Goal: Information Seeking & Learning: Learn about a topic

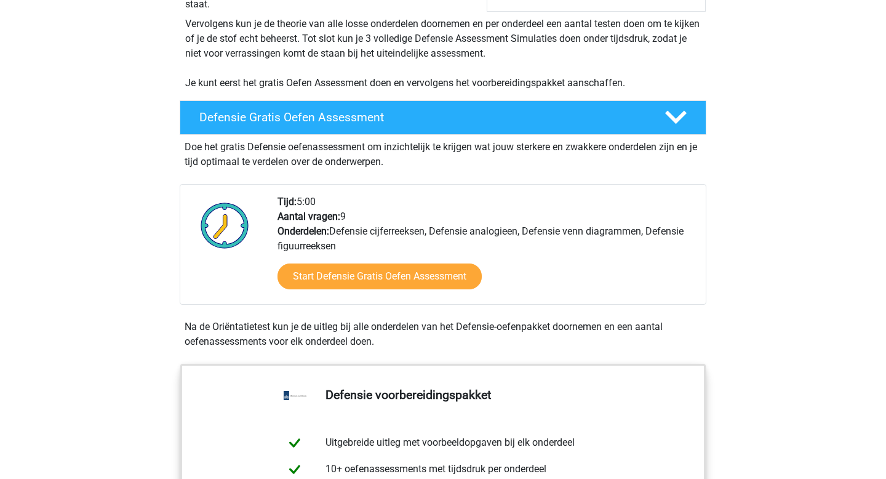
scroll to position [271, 0]
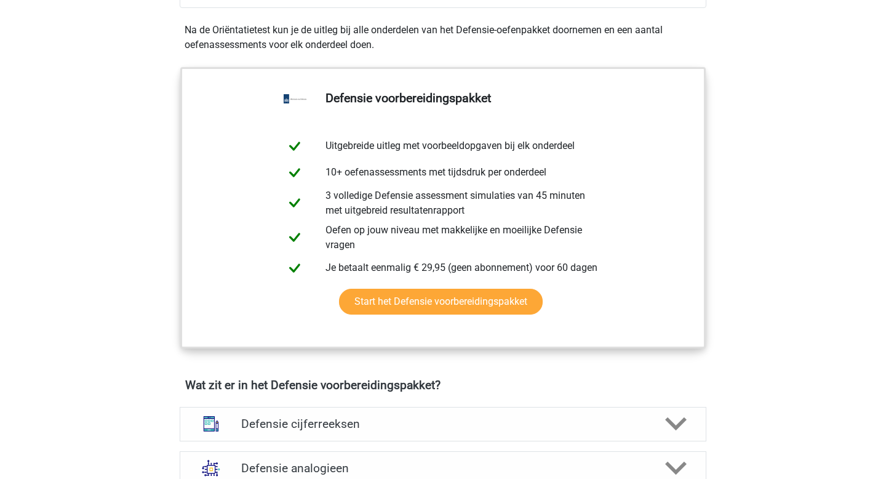
scroll to position [545, 0]
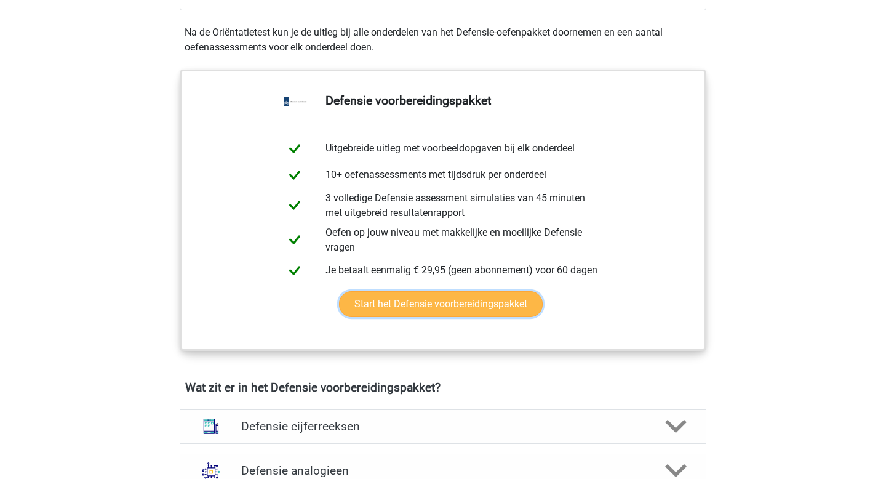
click at [346, 291] on link "Start het Defensie voorbereidingspakket" at bounding box center [441, 304] width 204 height 26
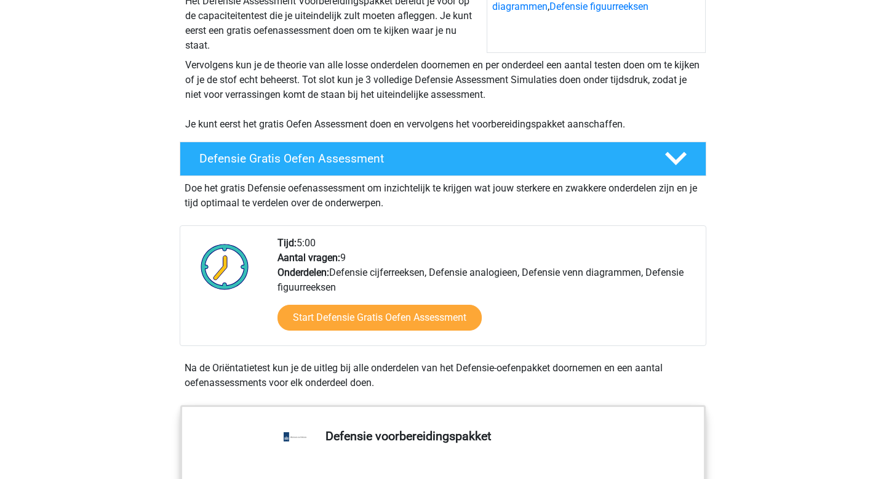
scroll to position [212, 0]
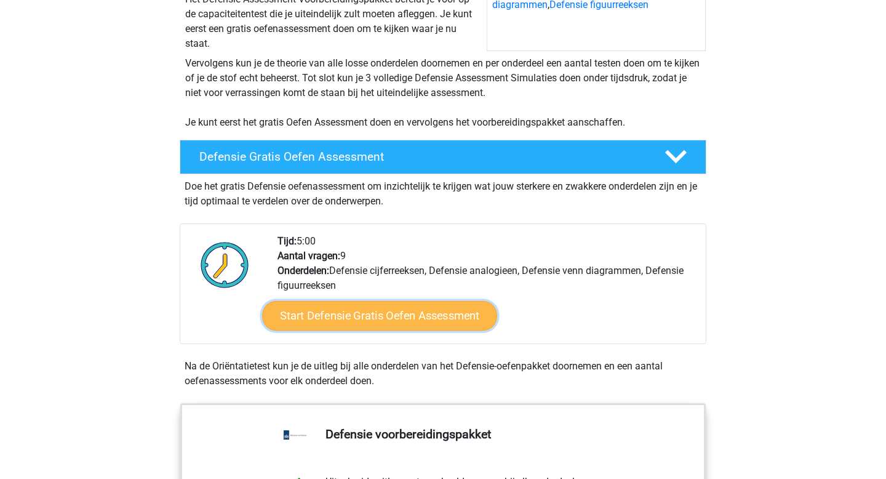
click at [426, 319] on link "Start Defensie Gratis Oefen Assessment" at bounding box center [379, 316] width 235 height 30
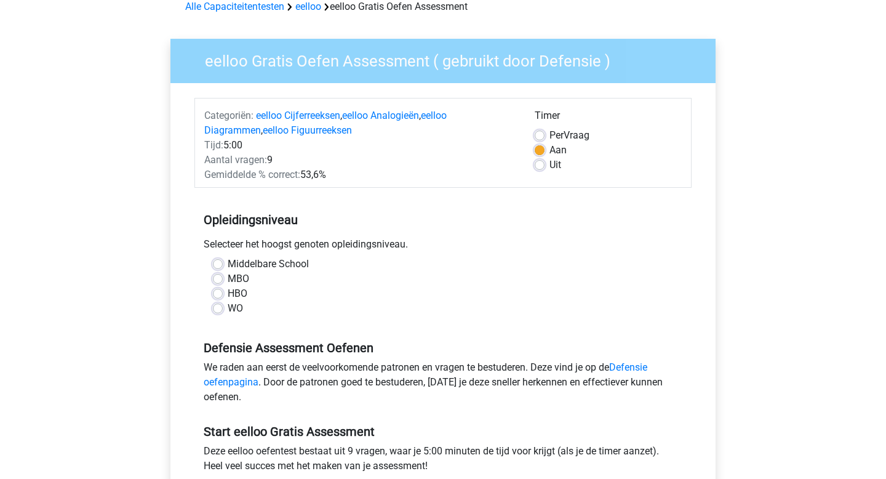
scroll to position [63, 0]
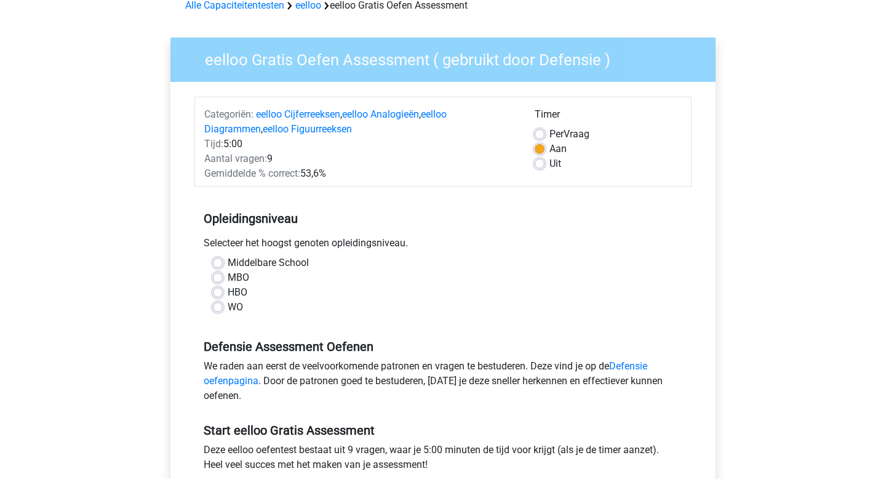
click at [228, 261] on label "Middelbare School" at bounding box center [268, 262] width 81 height 15
click at [218, 261] on input "Middelbare School" at bounding box center [218, 261] width 10 height 12
radio input "true"
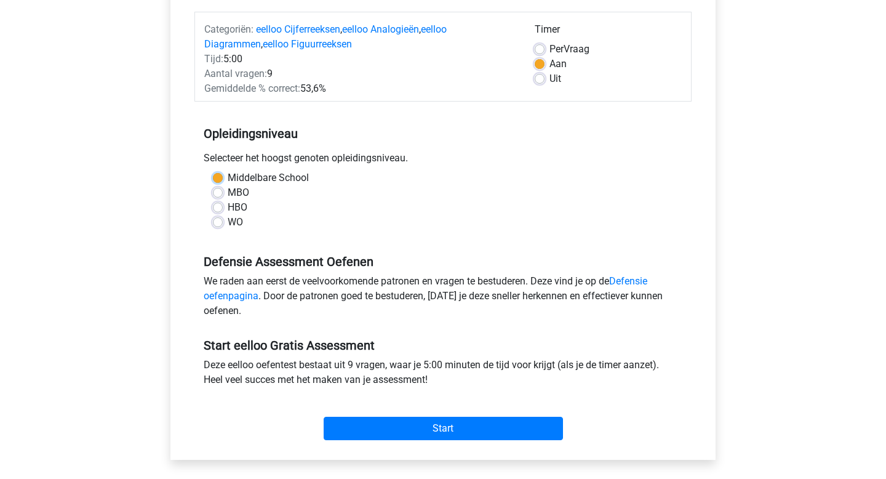
scroll to position [197, 0]
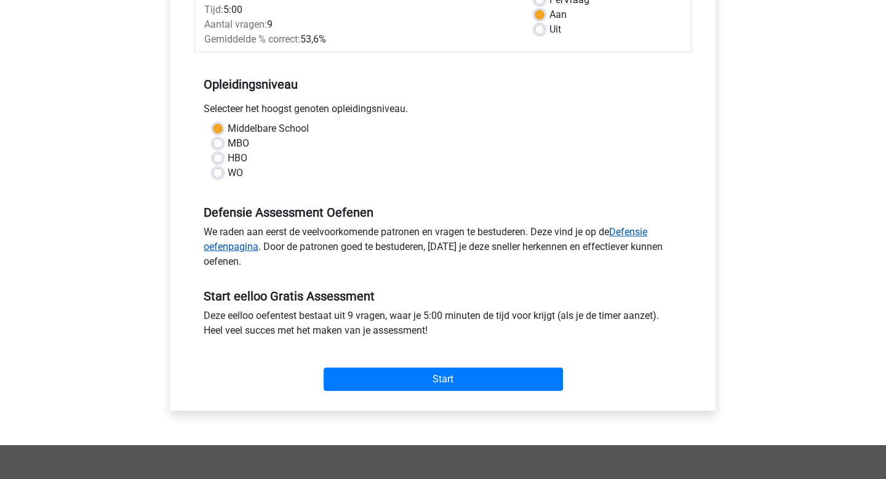
click at [233, 246] on link "Defensie oefenpagina" at bounding box center [426, 239] width 444 height 26
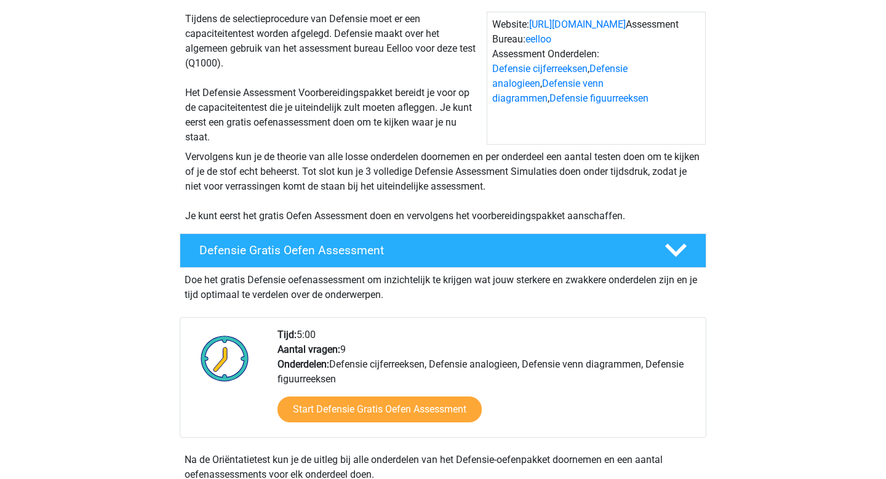
scroll to position [229, 0]
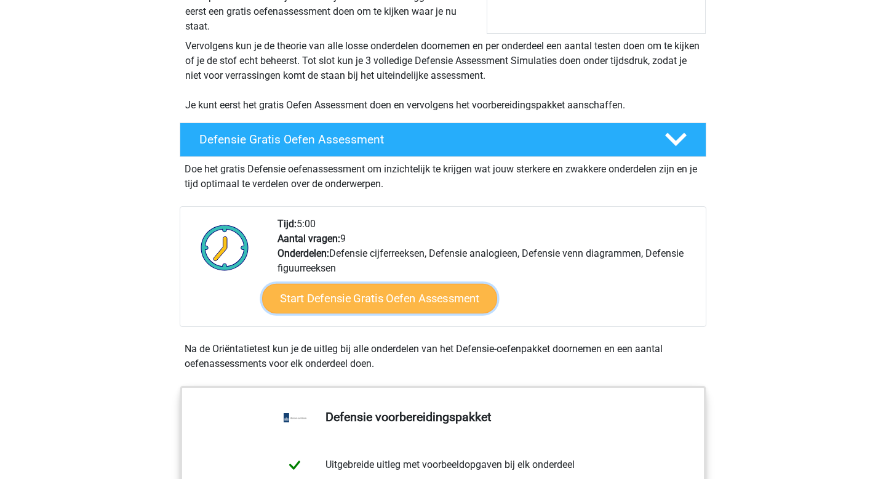
click at [437, 301] on link "Start Defensie Gratis Oefen Assessment" at bounding box center [379, 299] width 235 height 30
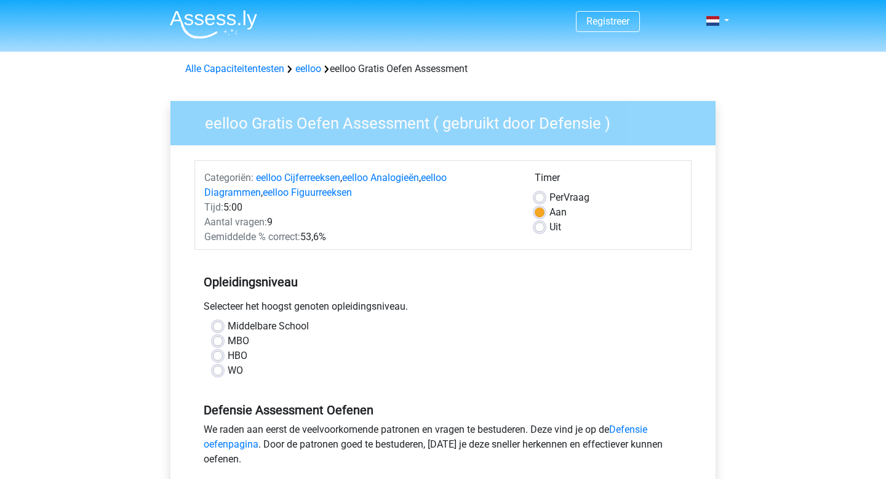
scroll to position [201, 0]
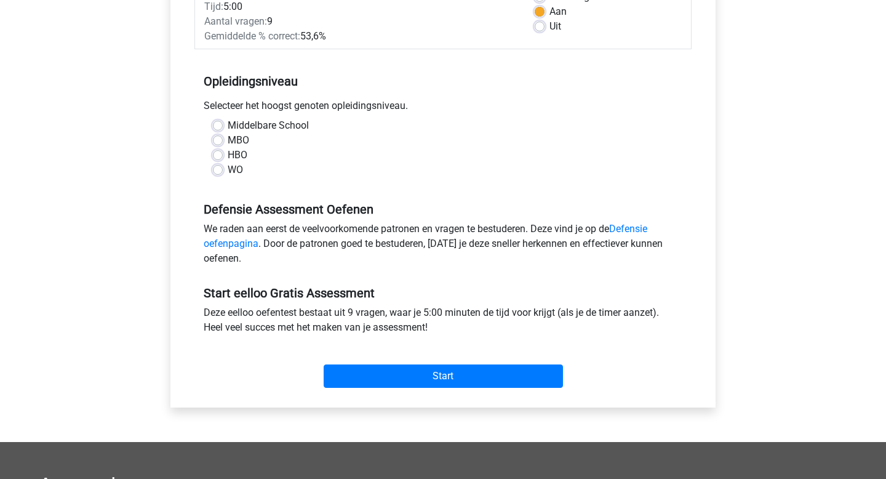
click at [228, 124] on label "Middelbare School" at bounding box center [268, 125] width 81 height 15
click at [219, 124] on input "Middelbare School" at bounding box center [218, 124] width 10 height 12
radio input "true"
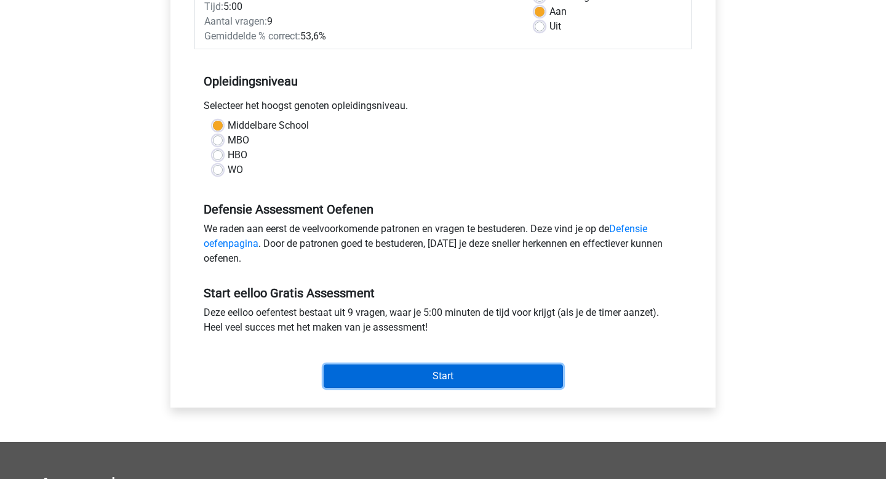
click at [384, 371] on input "Start" at bounding box center [443, 375] width 239 height 23
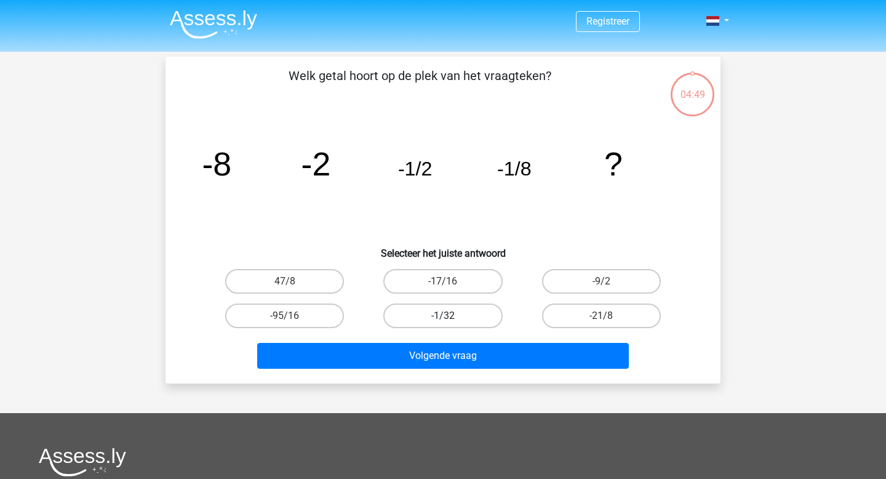
click at [462, 312] on label "-1/32" at bounding box center [442, 315] width 119 height 25
click at [451, 316] on input "-1/32" at bounding box center [447, 320] width 8 height 8
radio input "true"
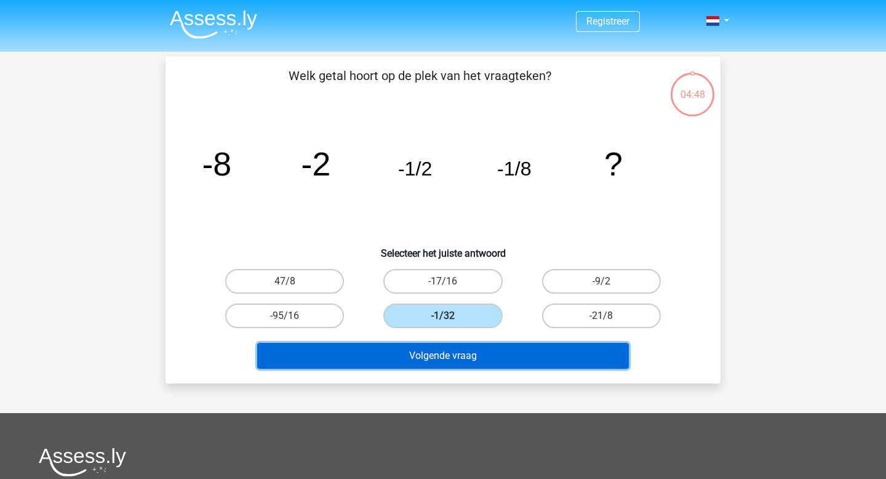
click at [458, 357] on button "Volgende vraag" at bounding box center [443, 356] width 372 height 26
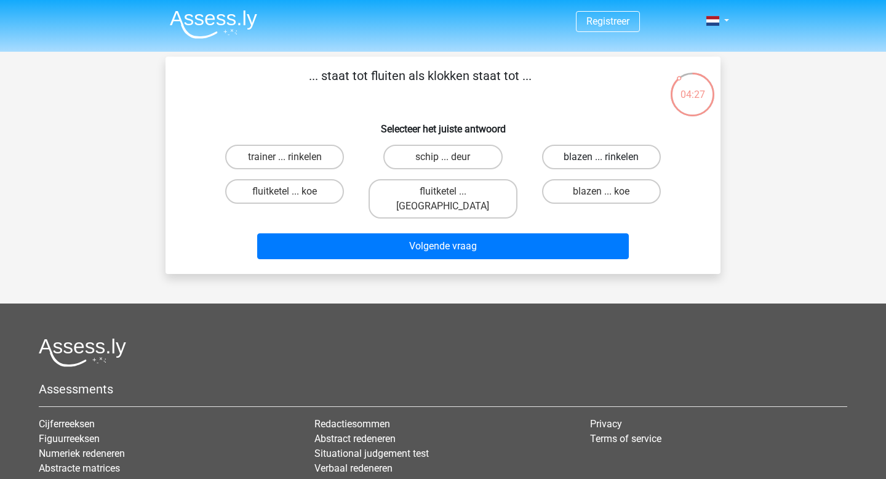
click at [567, 165] on label "blazen ... rinkelen" at bounding box center [601, 157] width 119 height 25
click at [601, 165] on input "blazen ... rinkelen" at bounding box center [605, 161] width 8 height 8
radio input "true"
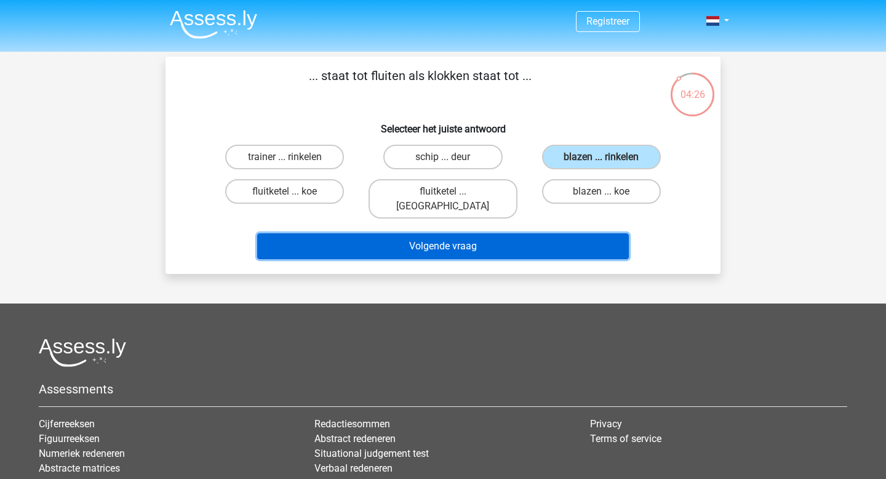
click at [535, 233] on button "Volgende vraag" at bounding box center [443, 246] width 372 height 26
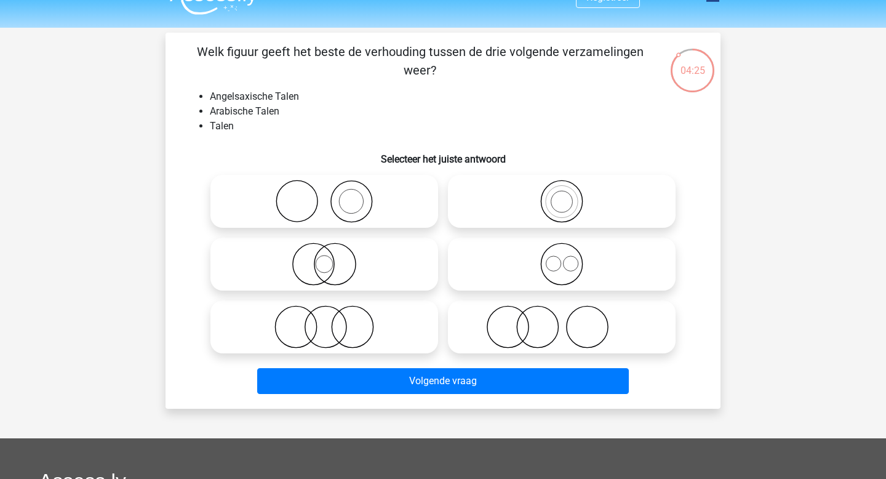
scroll to position [26, 0]
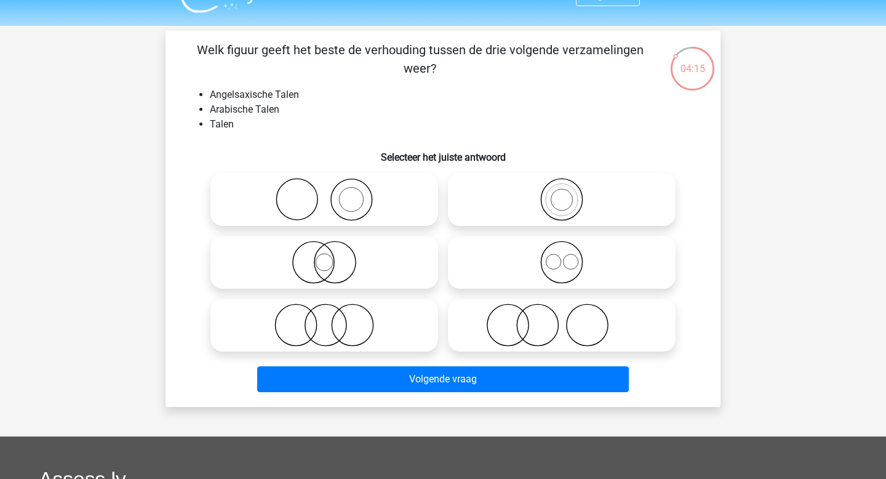
click at [519, 245] on icon at bounding box center [562, 262] width 218 height 43
click at [562, 248] on input "radio" at bounding box center [566, 252] width 8 height 8
radio input "true"
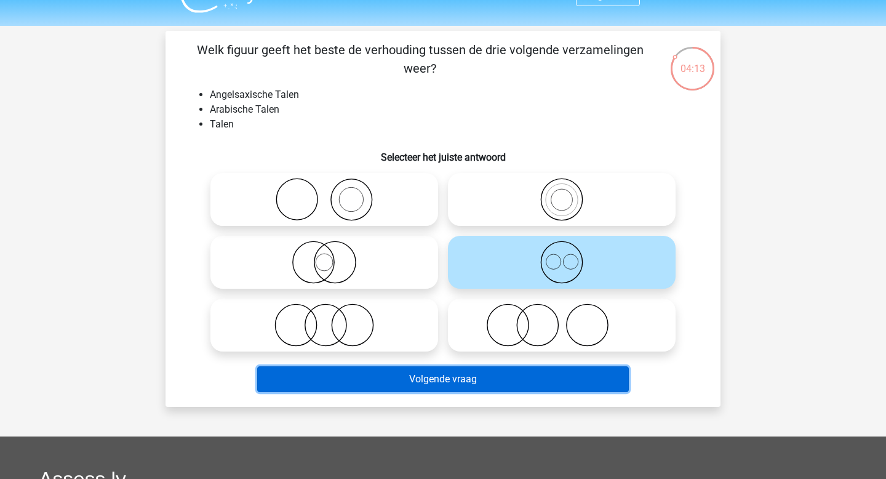
click at [498, 368] on button "Volgende vraag" at bounding box center [443, 379] width 372 height 26
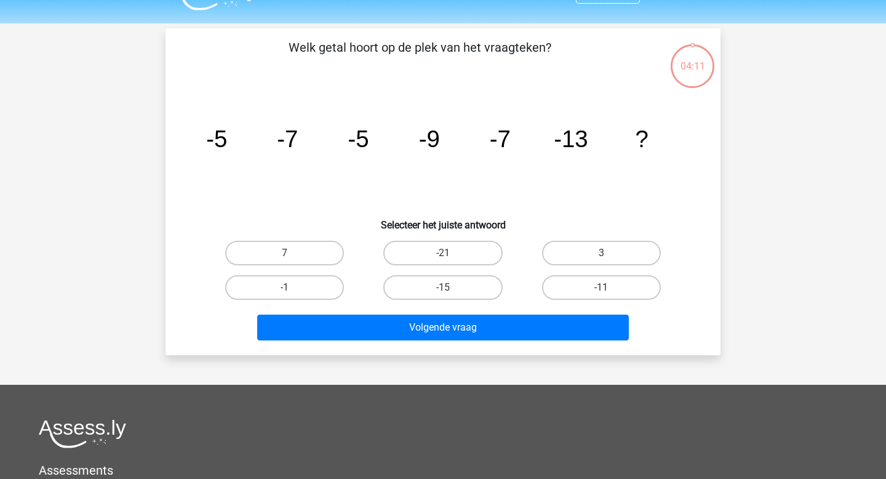
scroll to position [30, 0]
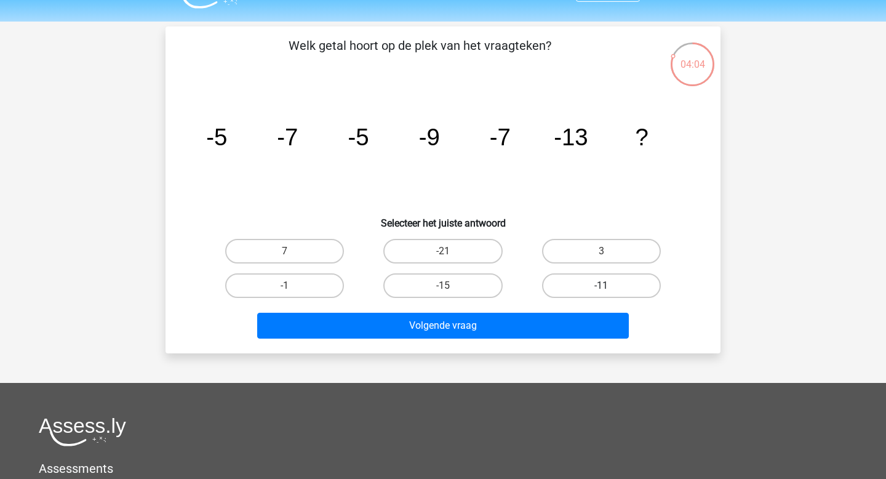
click at [580, 291] on label "-11" at bounding box center [601, 285] width 119 height 25
click at [601, 291] on input "-11" at bounding box center [605, 289] width 8 height 8
radio input "true"
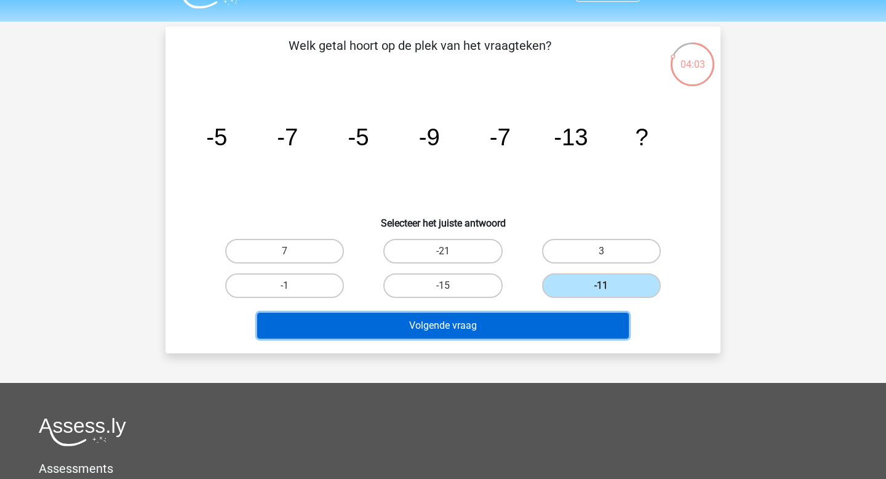
click at [553, 326] on button "Volgende vraag" at bounding box center [443, 326] width 372 height 26
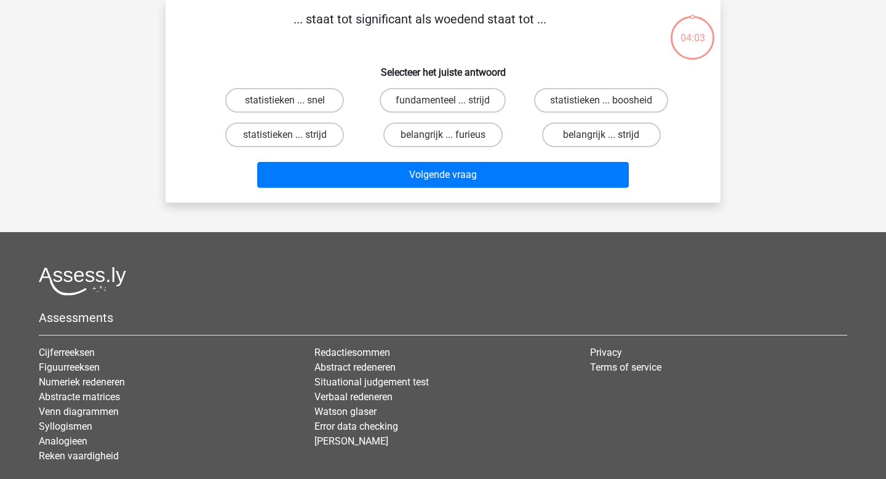
scroll to position [0, 0]
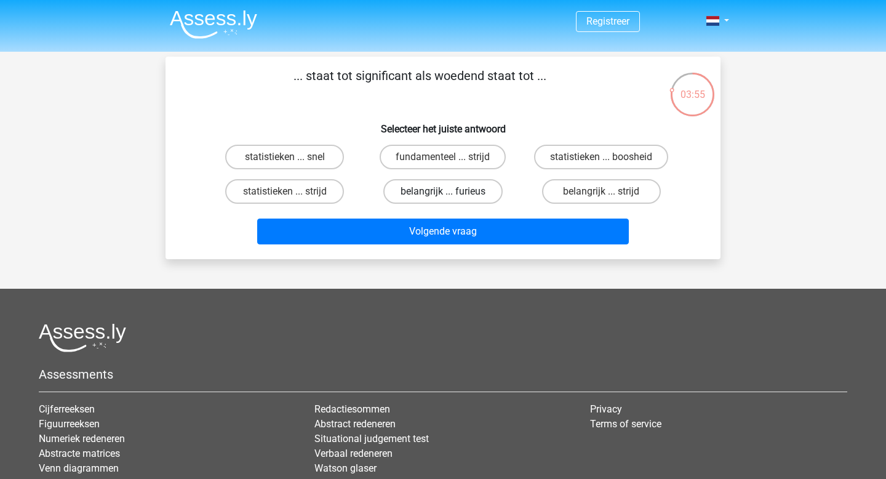
click at [458, 196] on label "belangrijk ... furieus" at bounding box center [442, 191] width 119 height 25
click at [451, 196] on input "belangrijk ... furieus" at bounding box center [447, 195] width 8 height 8
radio input "true"
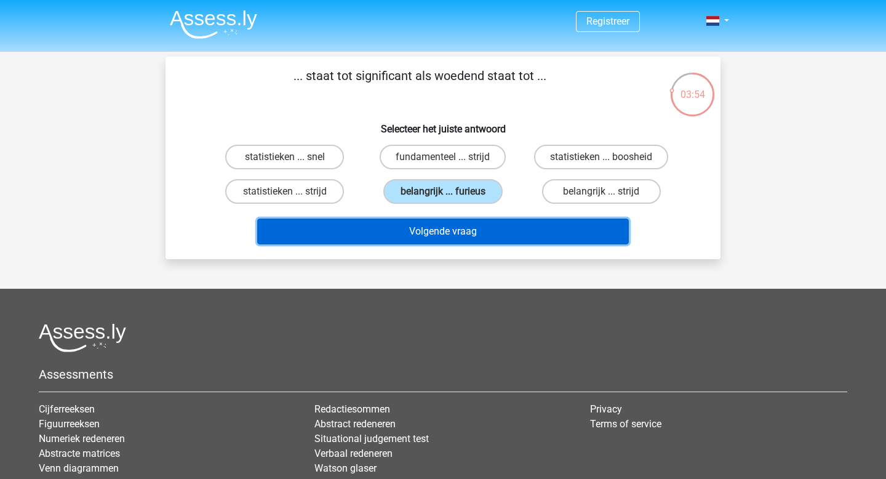
click at [453, 226] on button "Volgende vraag" at bounding box center [443, 231] width 372 height 26
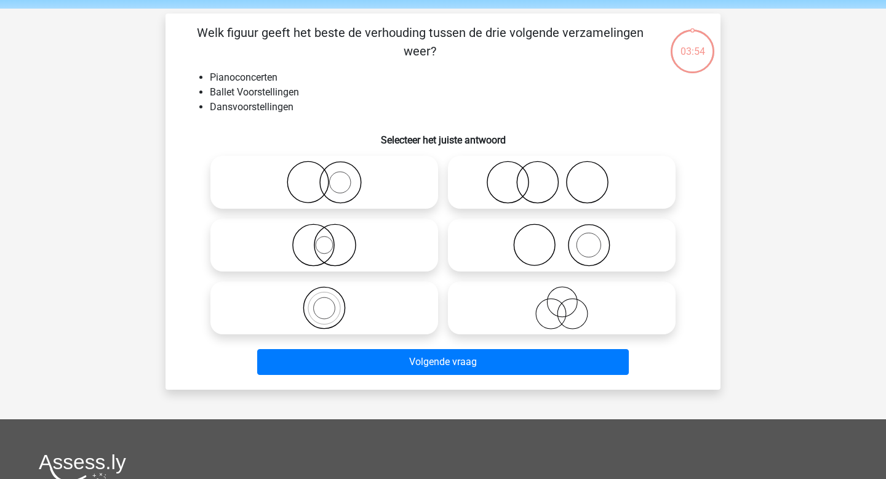
scroll to position [36, 0]
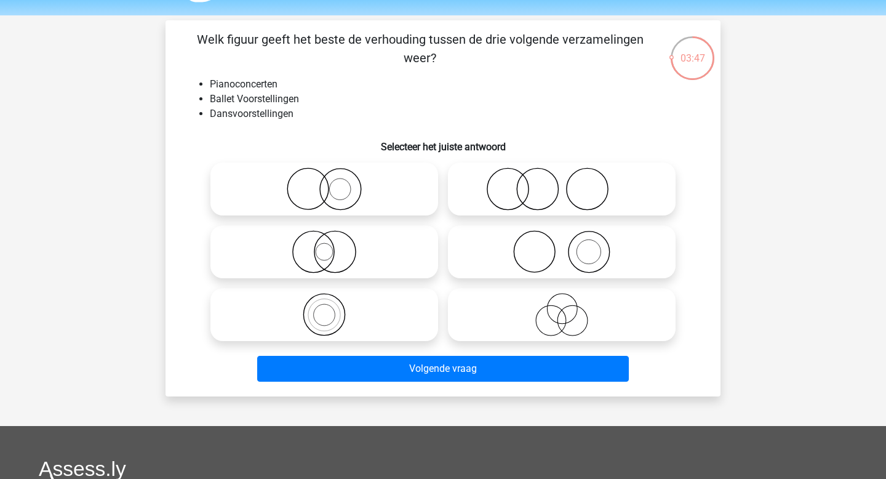
click at [473, 232] on icon at bounding box center [562, 251] width 218 height 43
click at [562, 237] on input "radio" at bounding box center [566, 241] width 8 height 8
radio input "true"
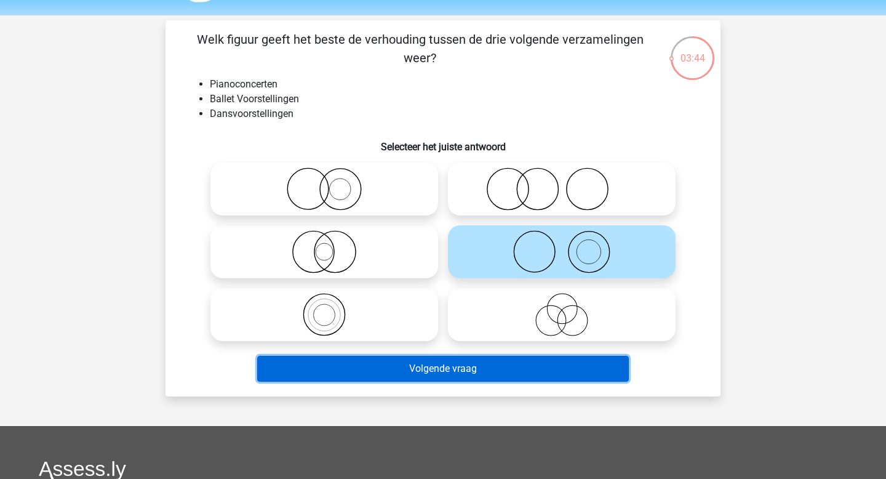
click at [485, 372] on button "Volgende vraag" at bounding box center [443, 369] width 372 height 26
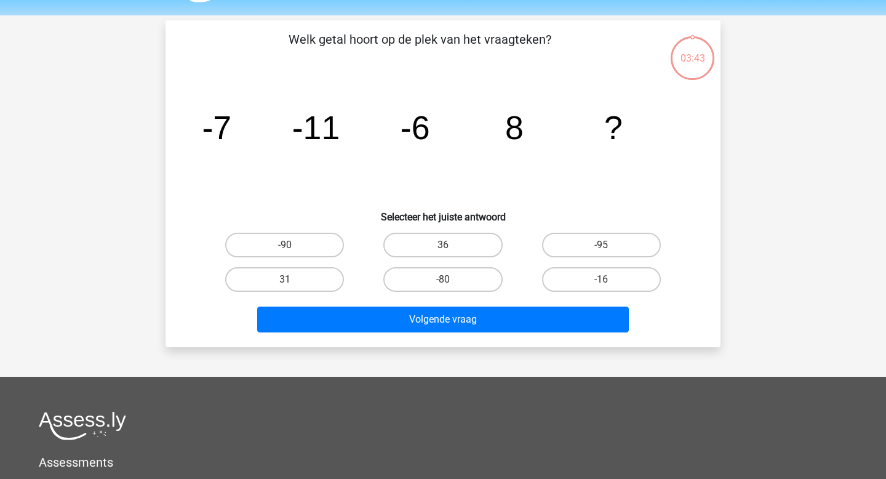
scroll to position [57, 0]
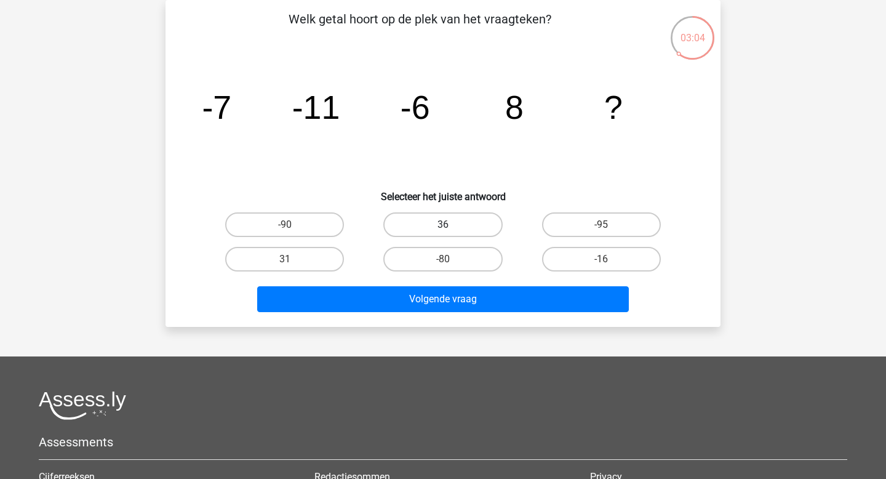
click at [432, 221] on label "36" at bounding box center [442, 224] width 119 height 25
click at [443, 225] on input "36" at bounding box center [447, 229] width 8 height 8
radio input "true"
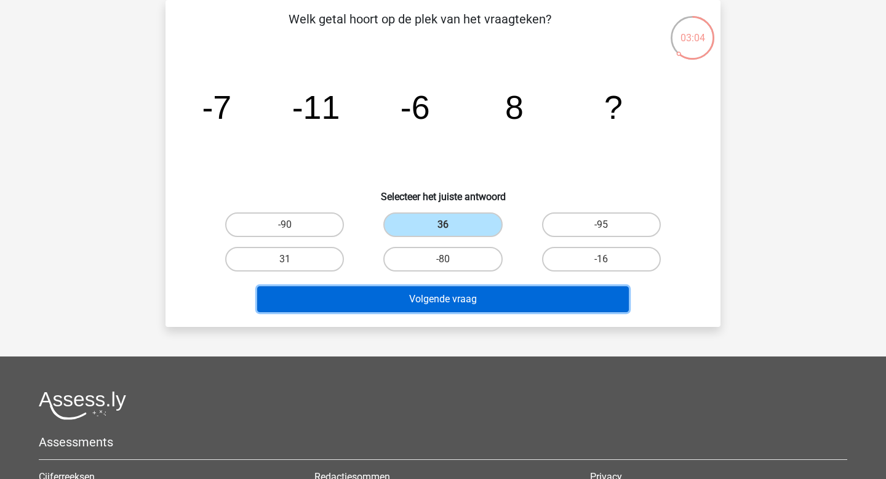
click at [412, 289] on button "Volgende vraag" at bounding box center [443, 299] width 372 height 26
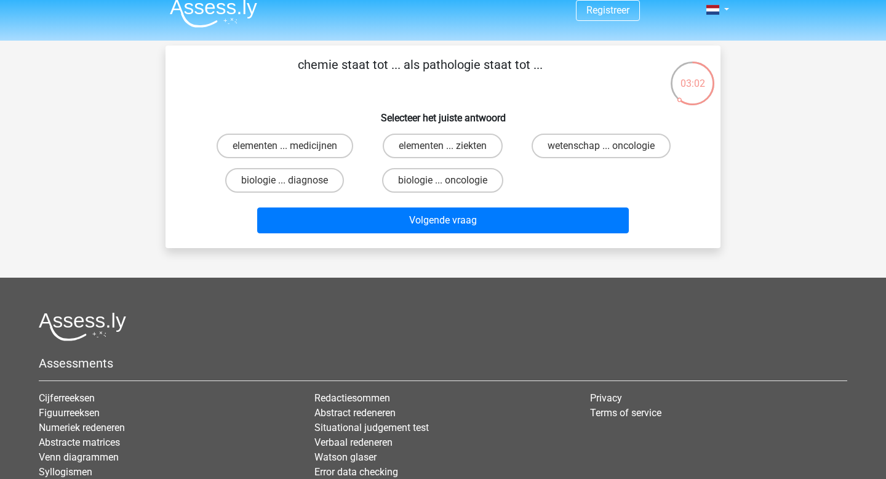
scroll to position [0, 0]
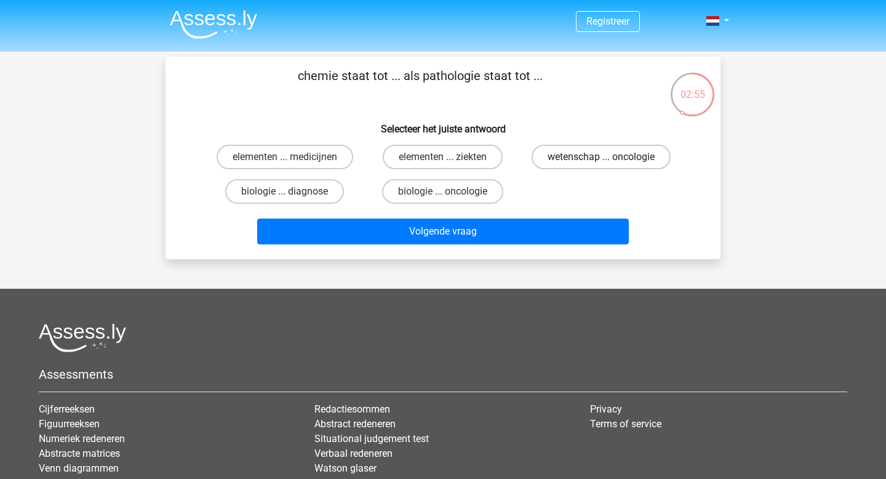
click at [580, 154] on label "wetenschap ... oncologie" at bounding box center [601, 157] width 139 height 25
click at [601, 157] on input "wetenschap ... oncologie" at bounding box center [605, 161] width 8 height 8
radio input "true"
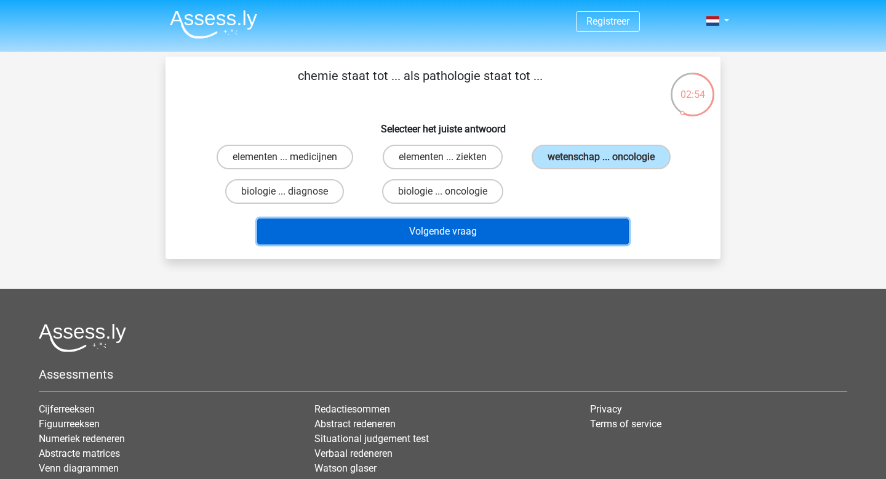
click at [565, 222] on button "Volgende vraag" at bounding box center [443, 231] width 372 height 26
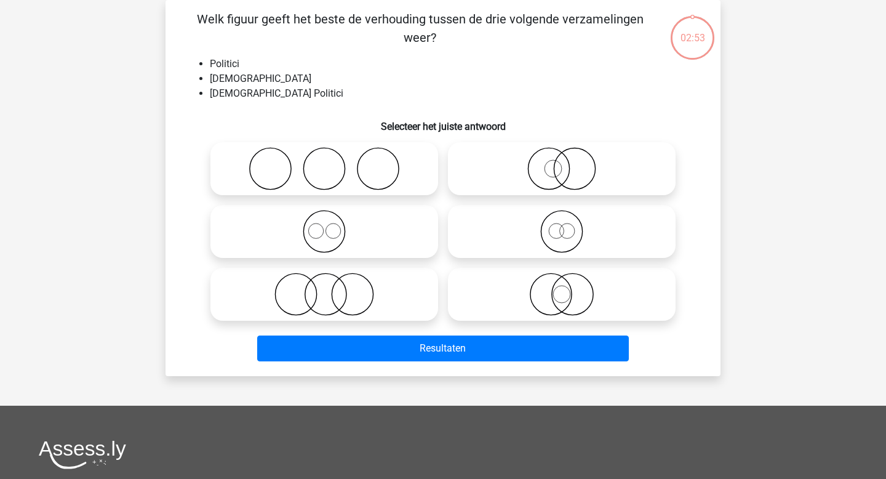
scroll to position [51, 0]
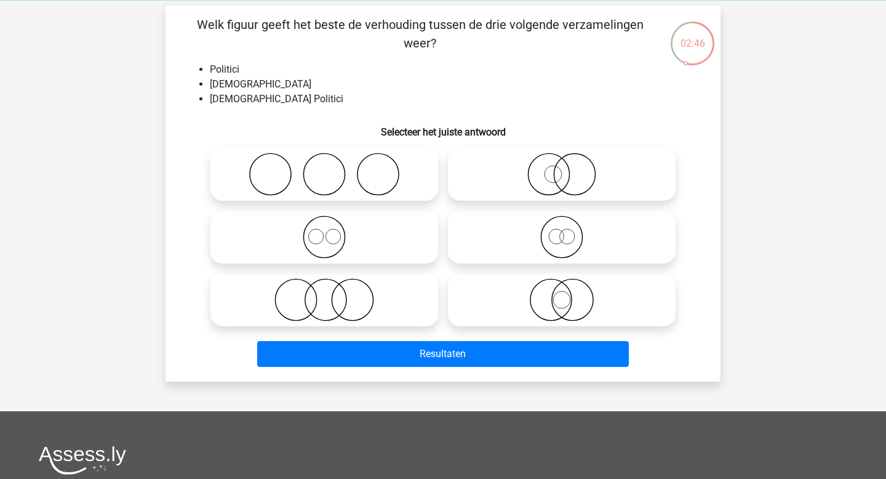
click at [478, 175] on icon at bounding box center [562, 174] width 218 height 43
click at [562, 168] on input "radio" at bounding box center [566, 164] width 8 height 8
radio input "true"
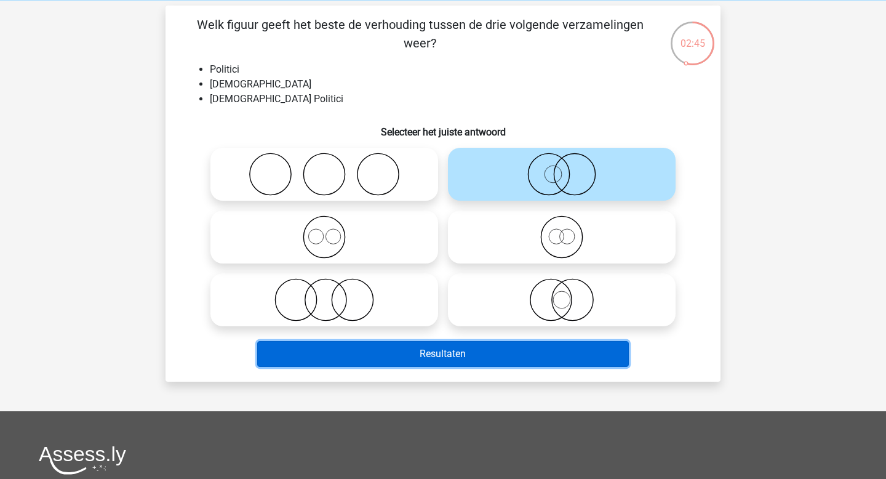
click at [480, 353] on button "Resultaten" at bounding box center [443, 354] width 372 height 26
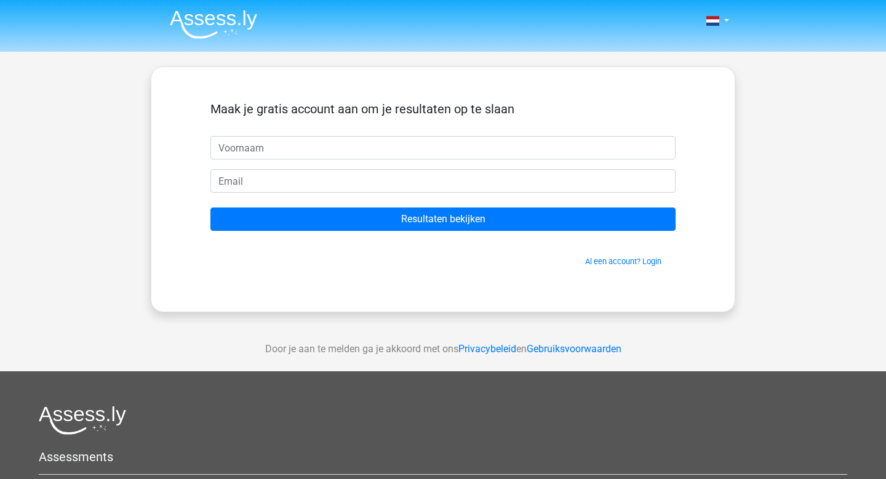
type input "t"
type input "[PERSON_NAME]"
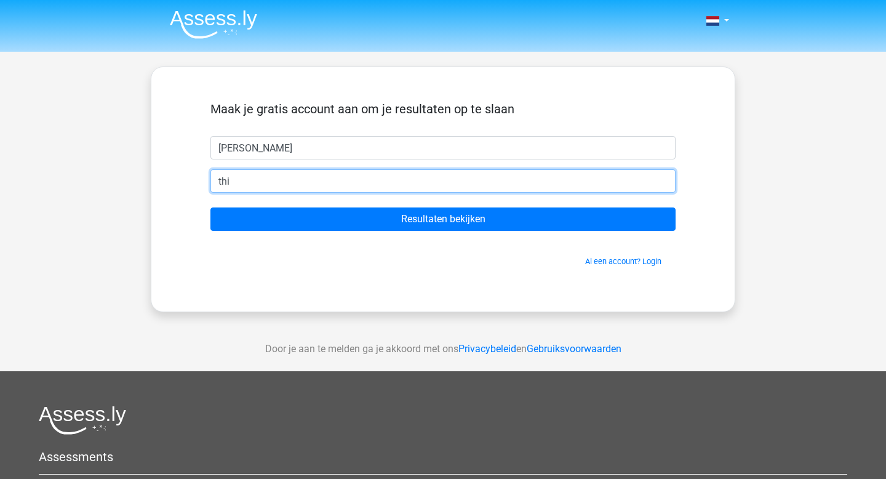
type input "[EMAIL_ADDRESS][DOMAIN_NAME]"
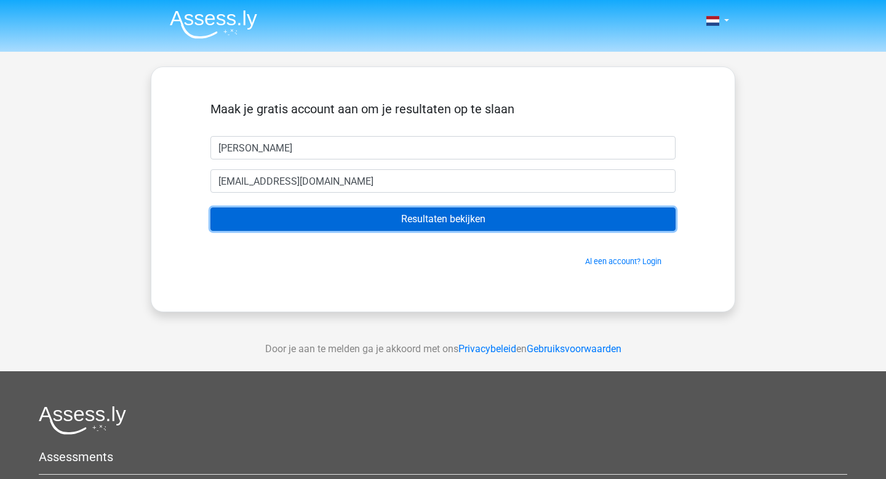
click at [360, 223] on input "Resultaten bekijken" at bounding box center [442, 218] width 465 height 23
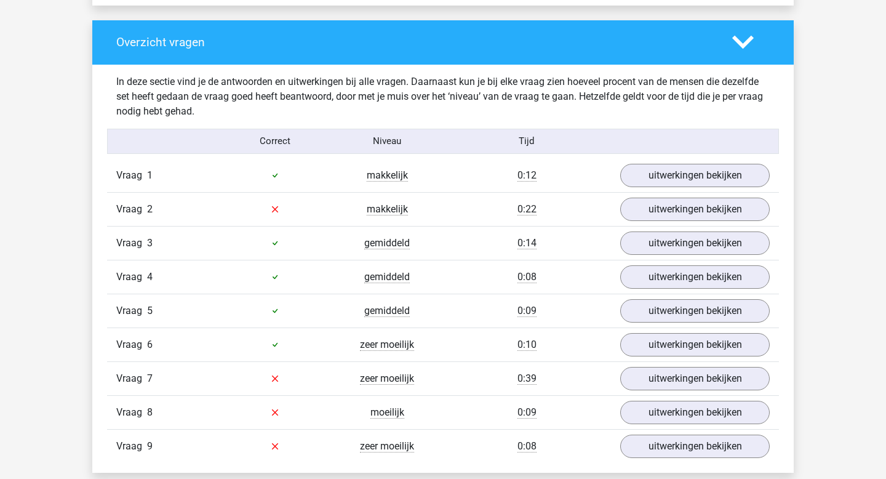
scroll to position [1333, 0]
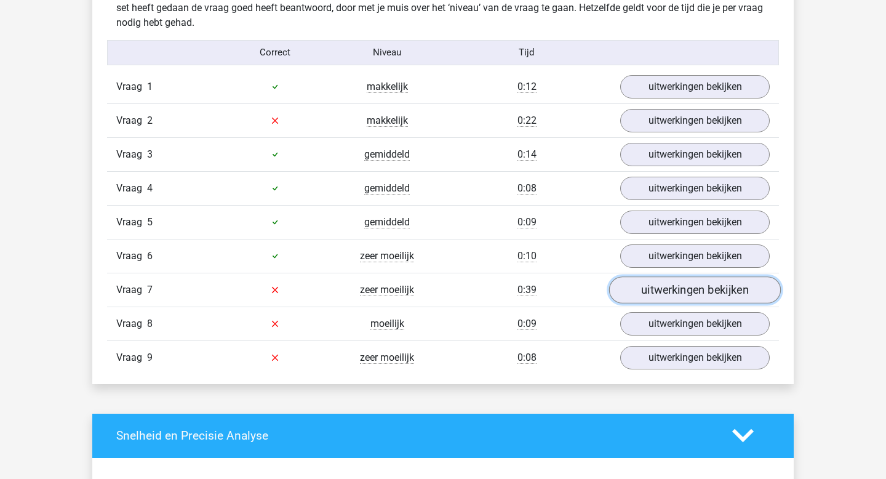
click at [635, 289] on link "uitwerkingen bekijken" at bounding box center [695, 289] width 172 height 27
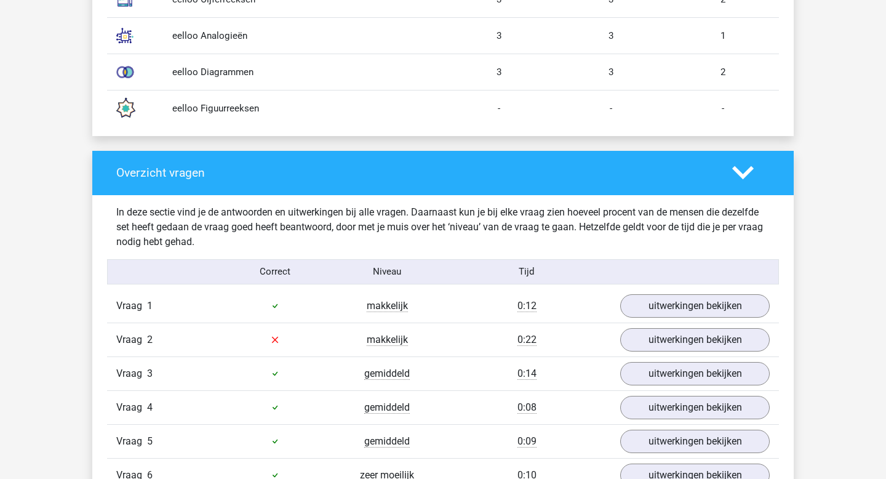
scroll to position [1197, 0]
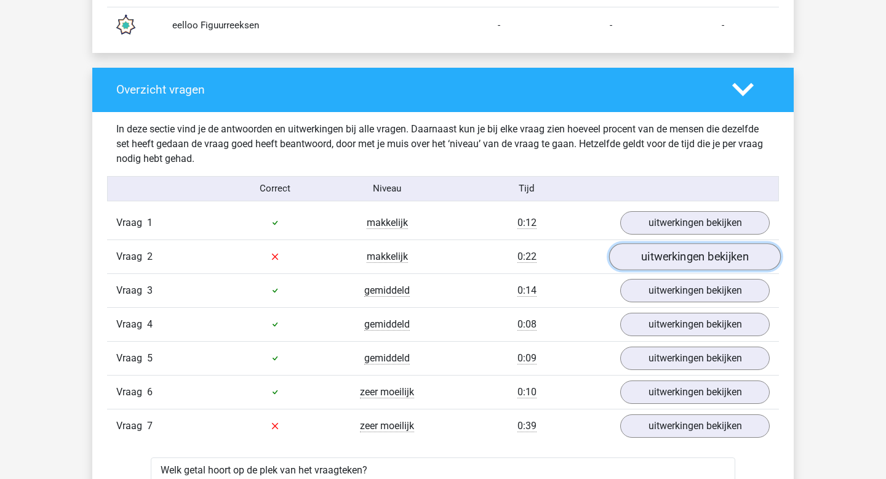
click at [659, 260] on link "uitwerkingen bekijken" at bounding box center [695, 256] width 172 height 27
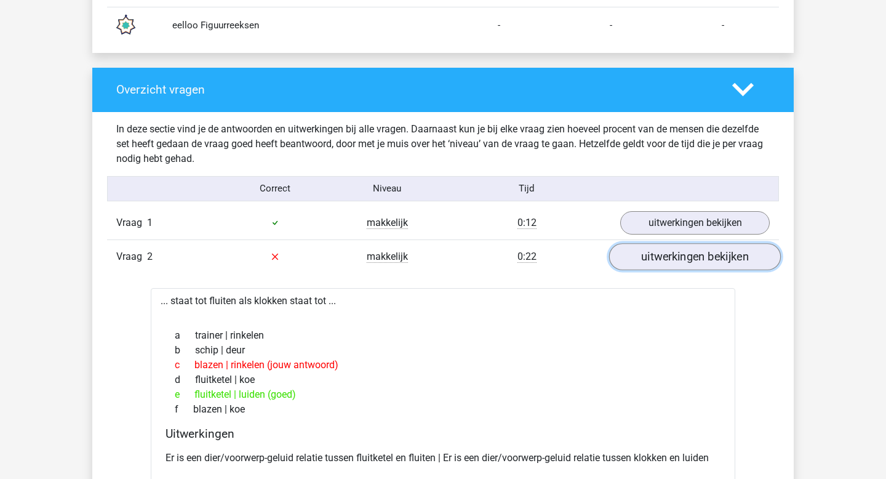
scroll to position [1349, 0]
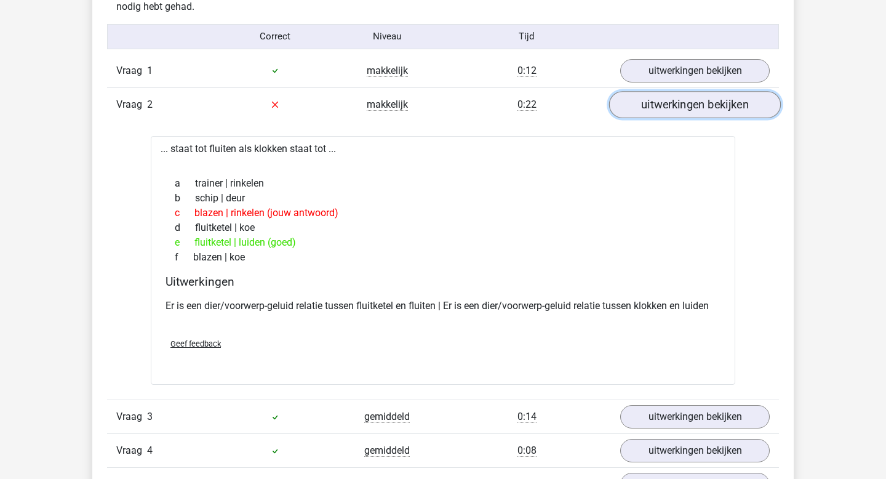
click at [682, 112] on link "uitwerkingen bekijken" at bounding box center [695, 104] width 172 height 27
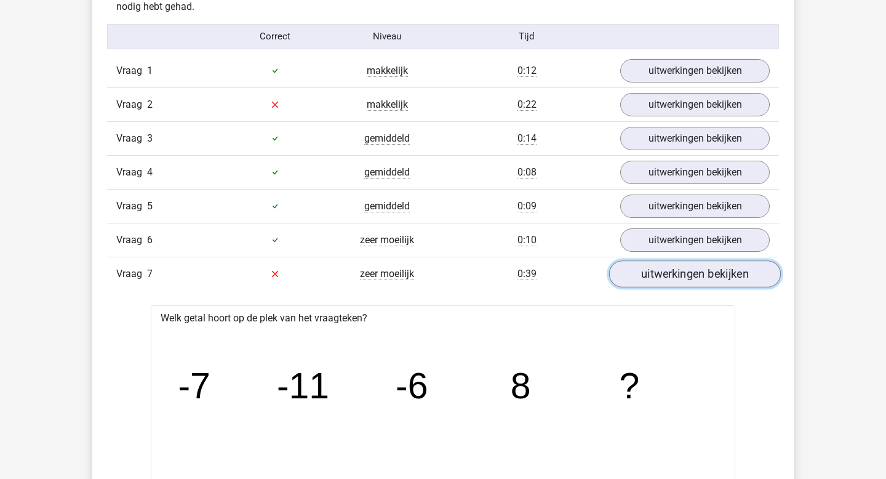
click at [647, 269] on link "uitwerkingen bekijken" at bounding box center [695, 273] width 172 height 27
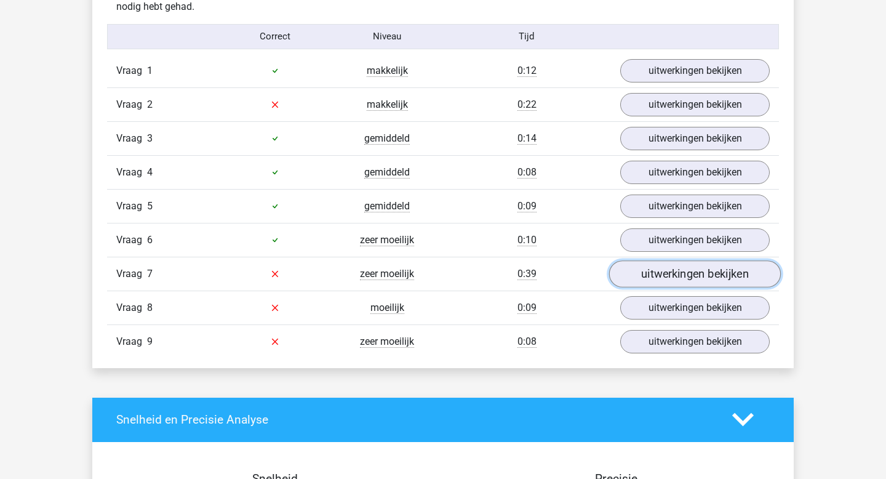
click at [647, 269] on link "uitwerkingen bekijken" at bounding box center [695, 273] width 172 height 27
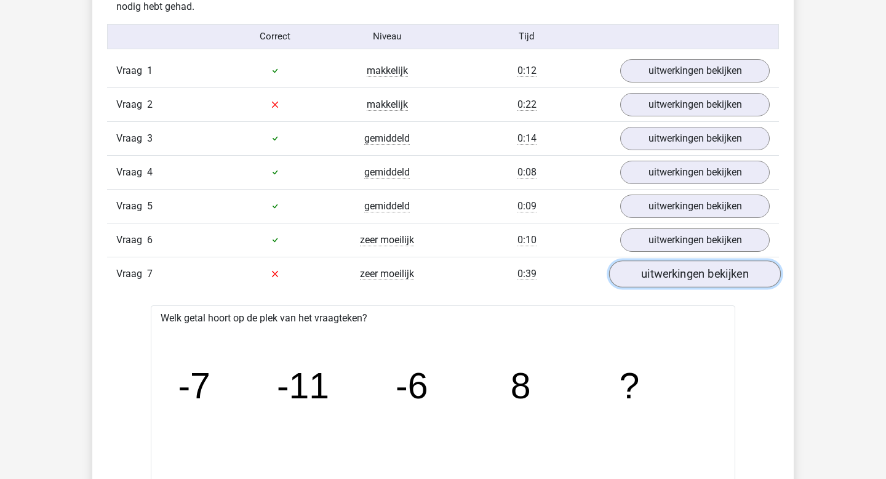
click at [647, 269] on link "uitwerkingen bekijken" at bounding box center [695, 273] width 172 height 27
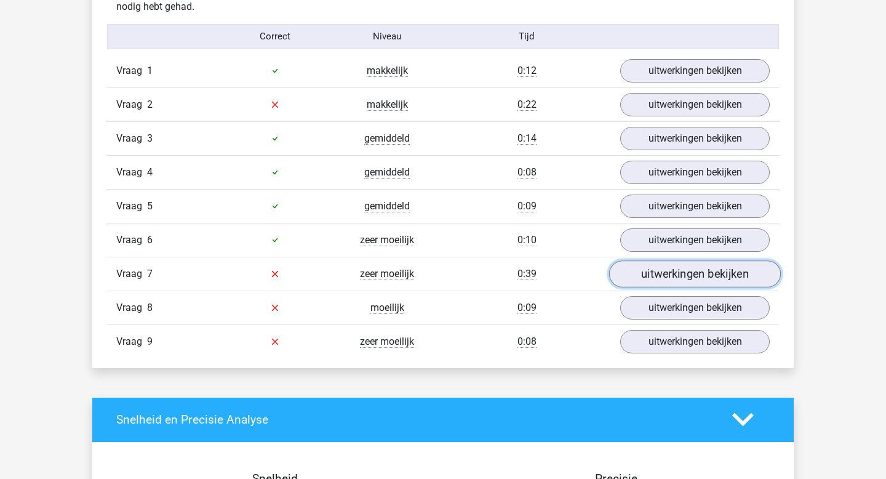
click at [650, 262] on link "uitwerkingen bekijken" at bounding box center [695, 273] width 172 height 27
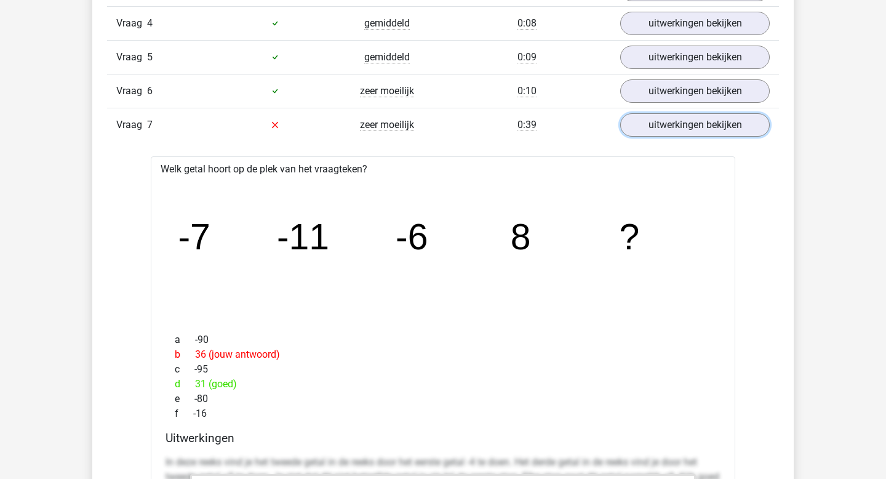
scroll to position [1480, 0]
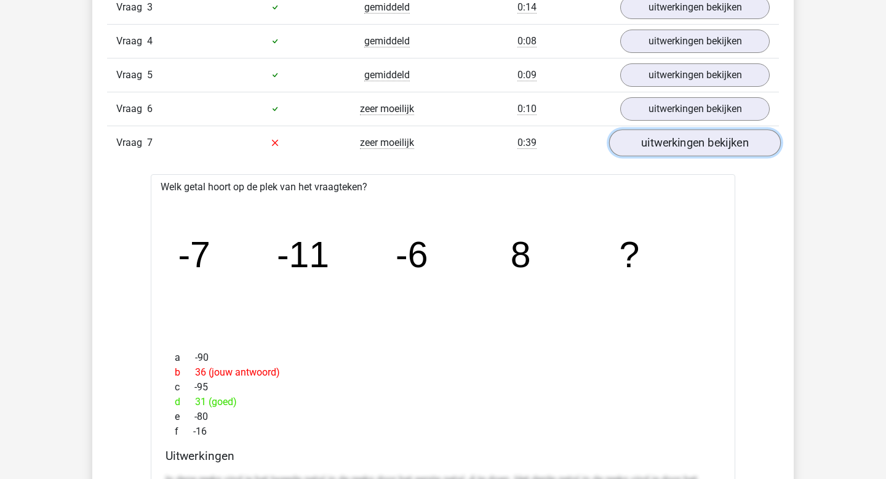
click at [671, 138] on link "uitwerkingen bekijken" at bounding box center [695, 142] width 172 height 27
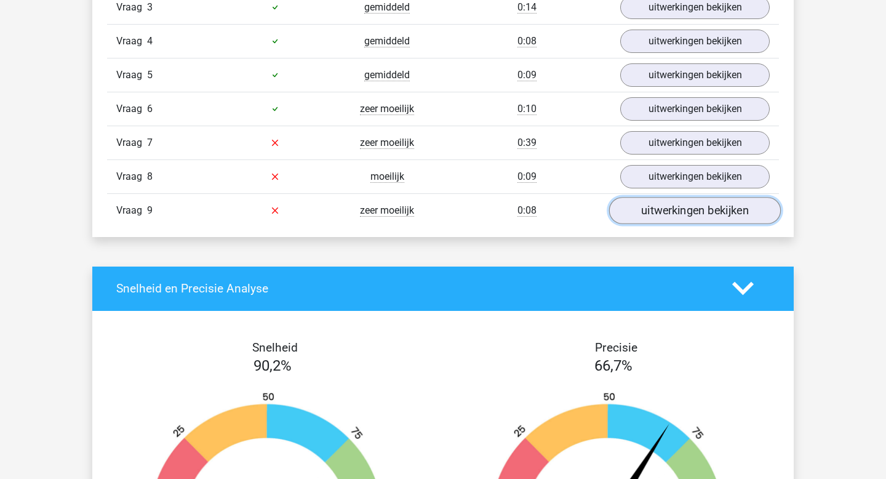
click at [660, 210] on link "uitwerkingen bekijken" at bounding box center [695, 210] width 172 height 27
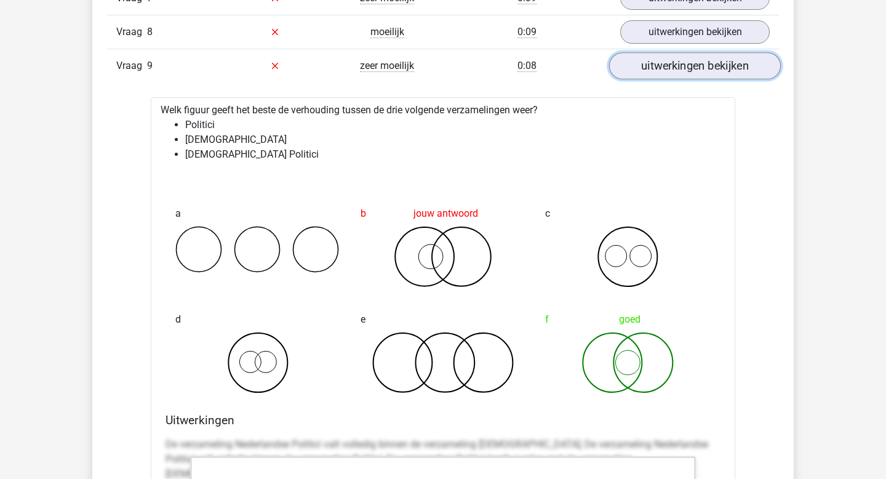
scroll to position [1624, 0]
click at [672, 71] on link "uitwerkingen bekijken" at bounding box center [695, 66] width 172 height 27
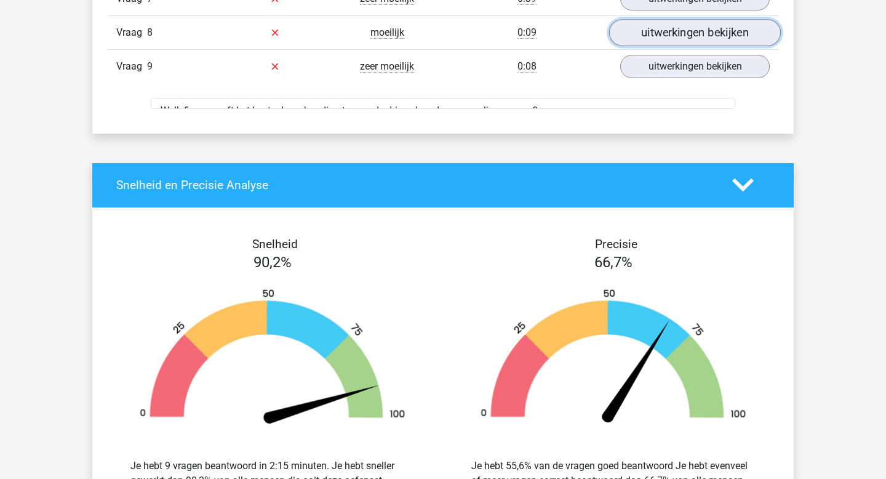
click at [684, 26] on link "uitwerkingen bekijken" at bounding box center [695, 32] width 172 height 27
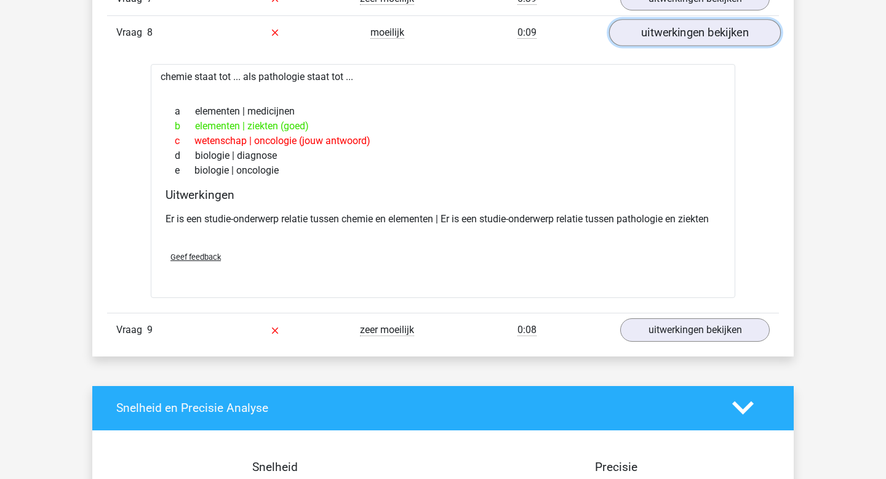
click at [684, 26] on link "uitwerkingen bekijken" at bounding box center [695, 32] width 172 height 27
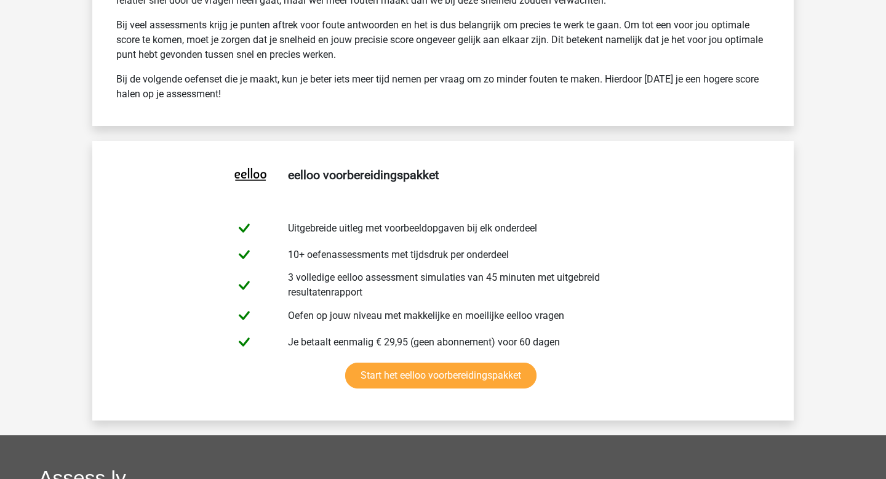
scroll to position [2288, 0]
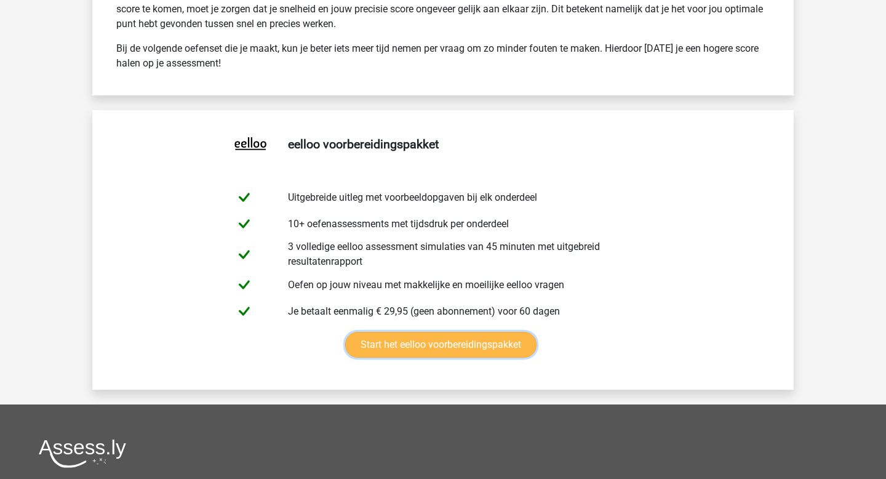
click at [386, 332] on link "Start het eelloo voorbereidingspakket" at bounding box center [440, 345] width 191 height 26
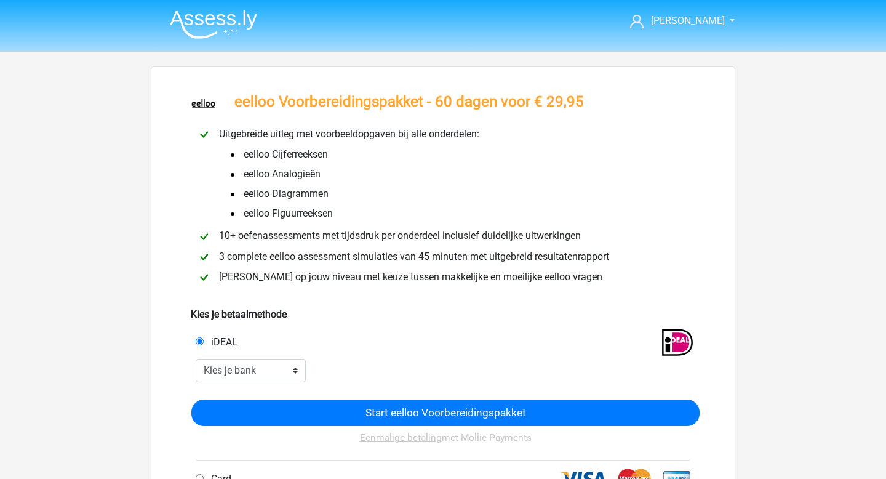
click at [199, 14] on img at bounding box center [213, 24] width 87 height 29
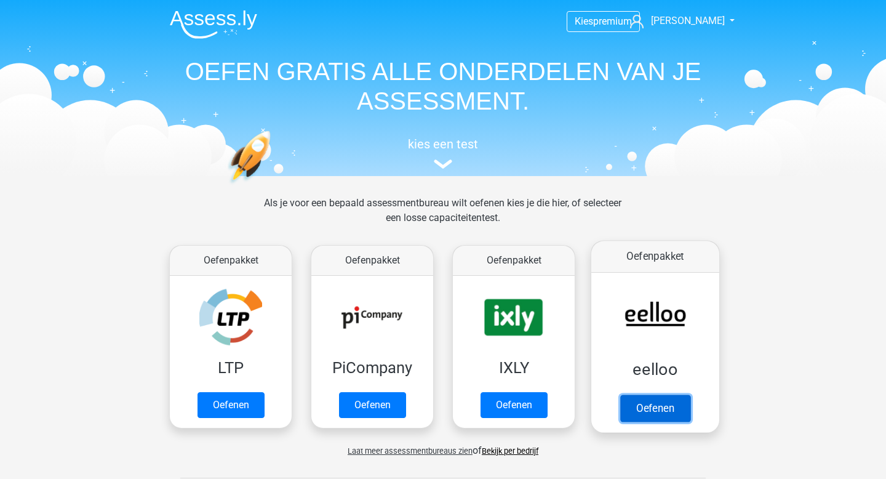
click at [620, 394] on link "Oefenen" at bounding box center [655, 407] width 70 height 27
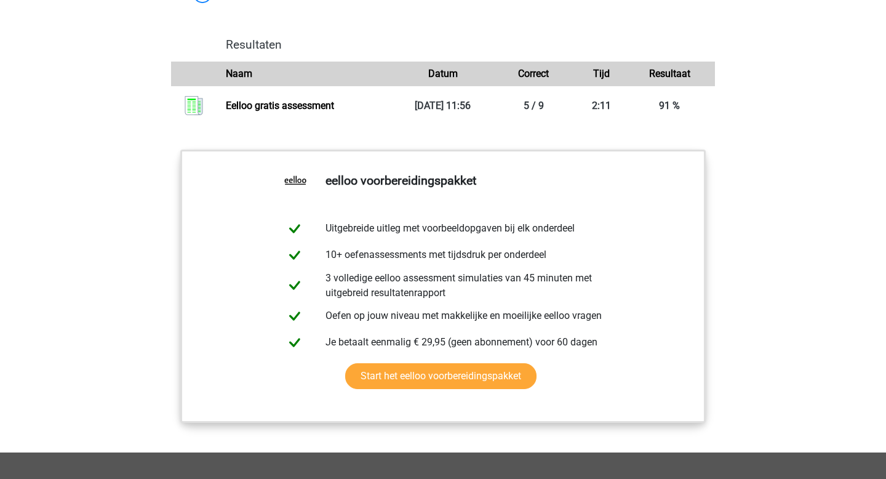
scroll to position [1258, 0]
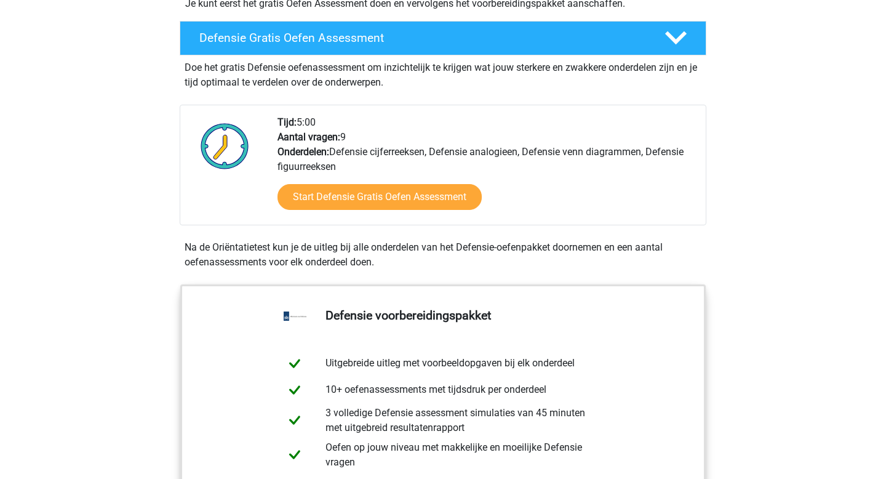
scroll to position [258, 0]
